Goal: Task Accomplishment & Management: Manage account settings

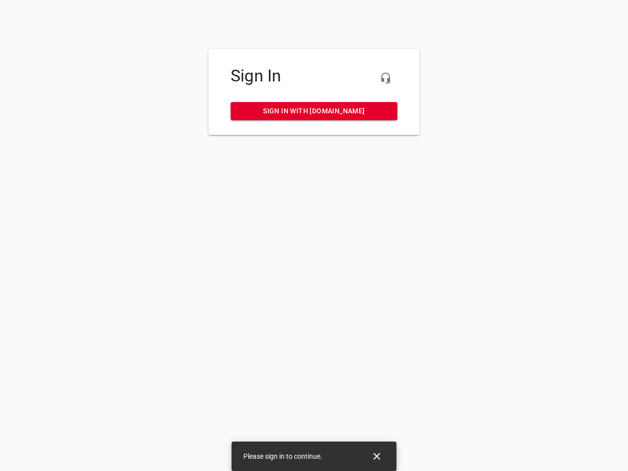
click at [385, 78] on icon "button" at bounding box center [386, 78] width 12 height 12
click at [377, 456] on icon "Close" at bounding box center [376, 456] width 7 height 7
